Goal: Obtain resource: Download file/media

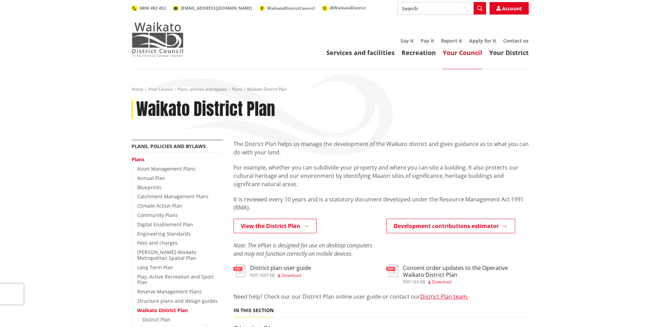
click at [157, 41] on img at bounding box center [158, 39] width 52 height 35
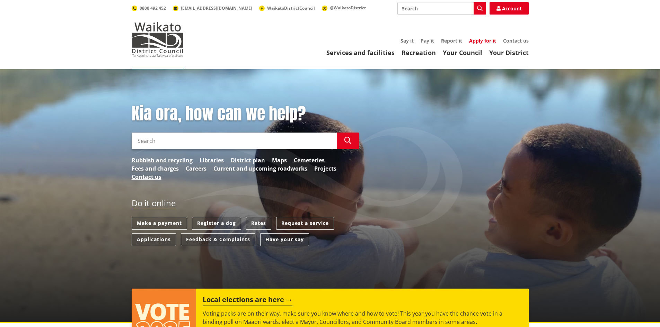
click at [478, 39] on link "Apply for it" at bounding box center [482, 40] width 27 height 7
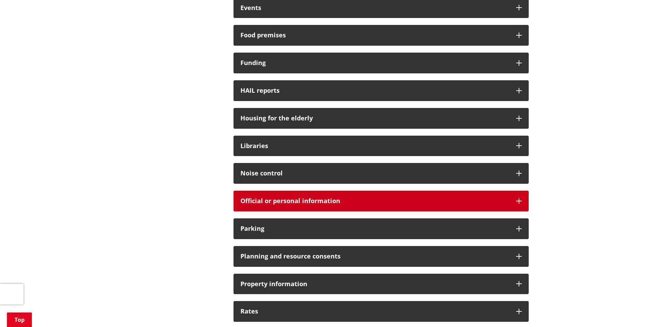
scroll to position [416, 0]
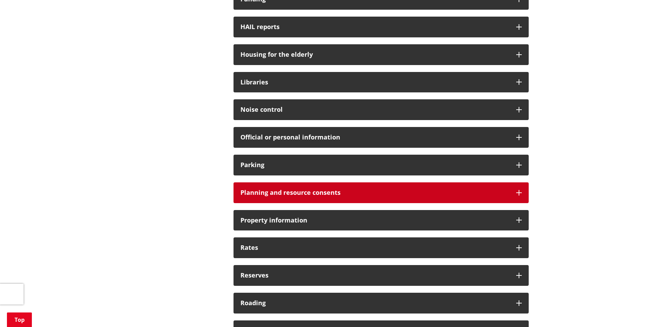
click at [344, 191] on h3 "Planning and resource consents" at bounding box center [374, 192] width 269 height 7
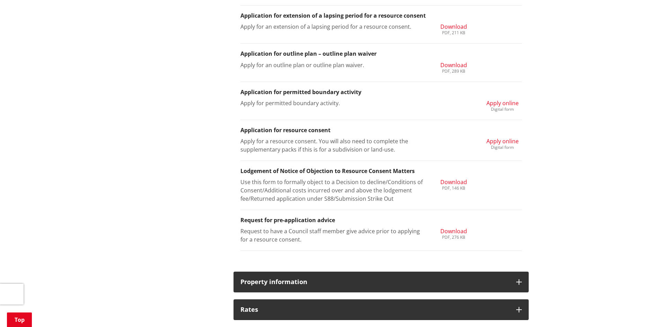
scroll to position [797, 0]
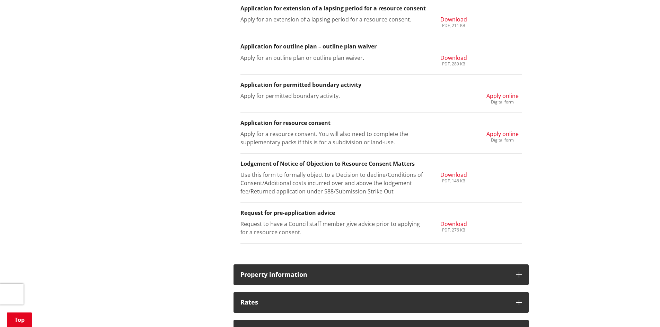
click at [459, 220] on link "Download PDF, 276 KB" at bounding box center [453, 226] width 27 height 12
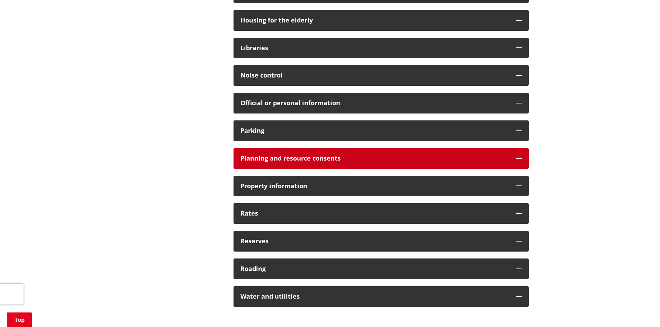
scroll to position [450, 0]
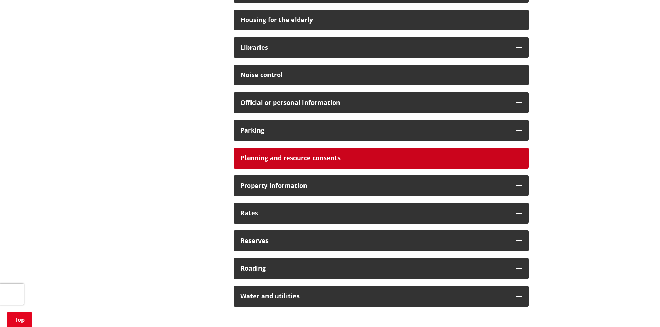
click at [350, 158] on h3 "Planning and resource consents" at bounding box center [374, 158] width 269 height 7
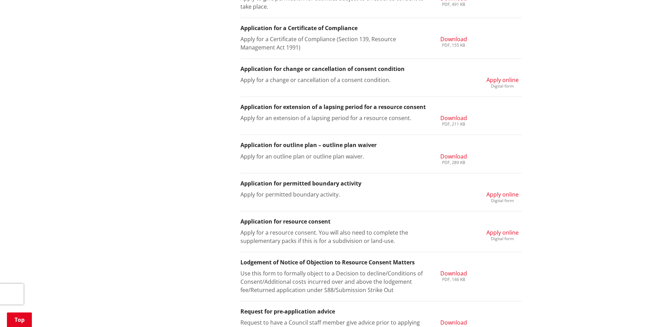
scroll to position [797, 0]
